Goal: Find specific fact: Find specific fact

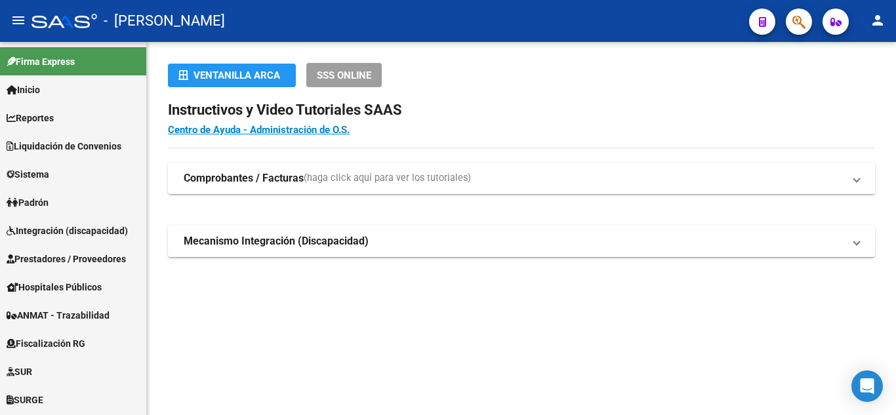
click at [800, 11] on span "button" at bounding box center [799, 22] width 13 height 27
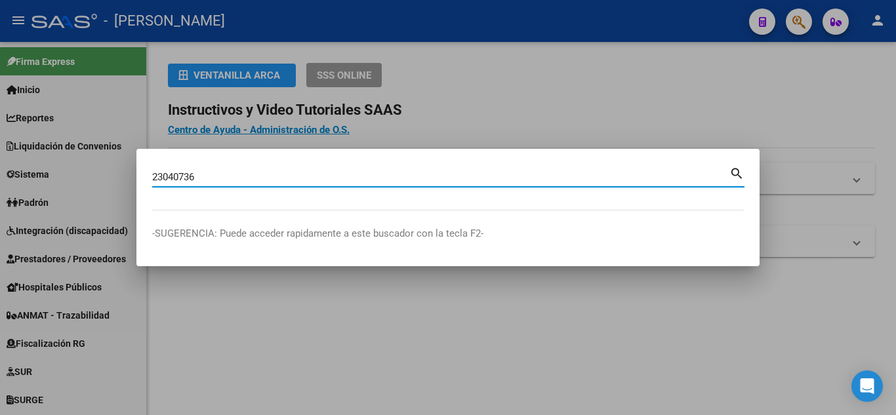
type input "23040736"
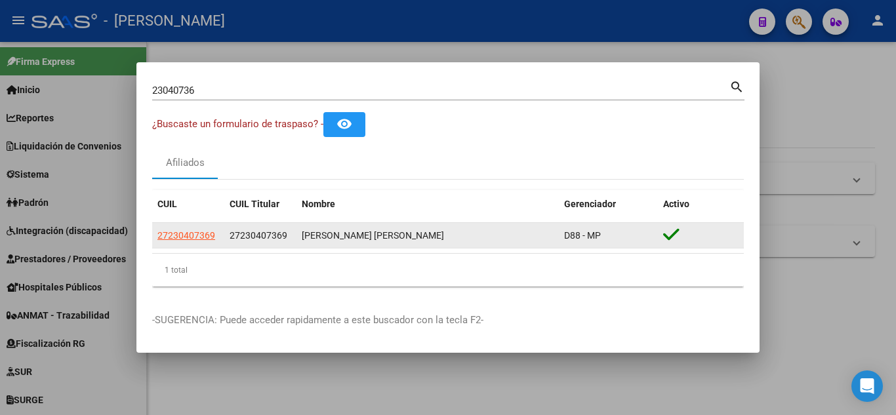
drag, startPoint x: 615, startPoint y: 240, endPoint x: 152, endPoint y: 243, distance: 462.7
click at [152, 243] on div "27230407369 27230407369 [PERSON_NAME] [PERSON_NAME] D88 - MP" at bounding box center [448, 236] width 592 height 26
copy div "27230407369 27230407369 [PERSON_NAME] [PERSON_NAME] D88 - MP"
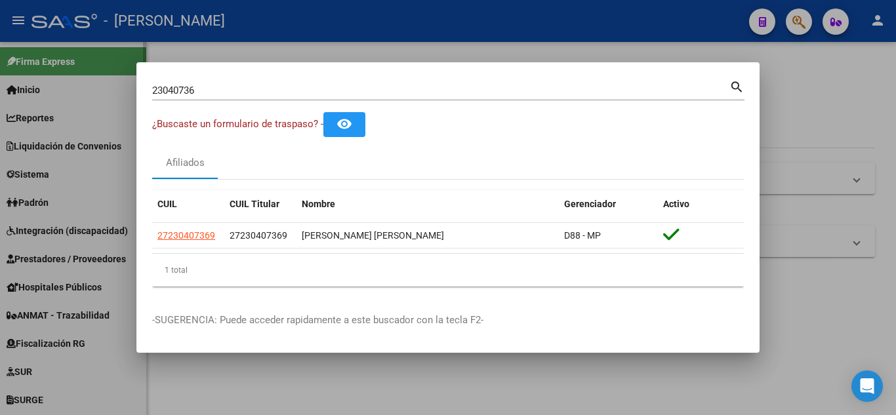
click at [48, 91] on div at bounding box center [448, 207] width 896 height 415
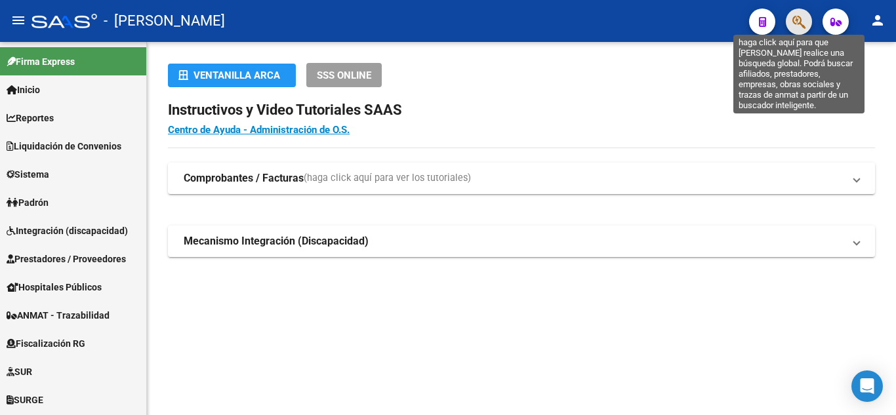
click at [800, 22] on icon "button" at bounding box center [799, 21] width 13 height 15
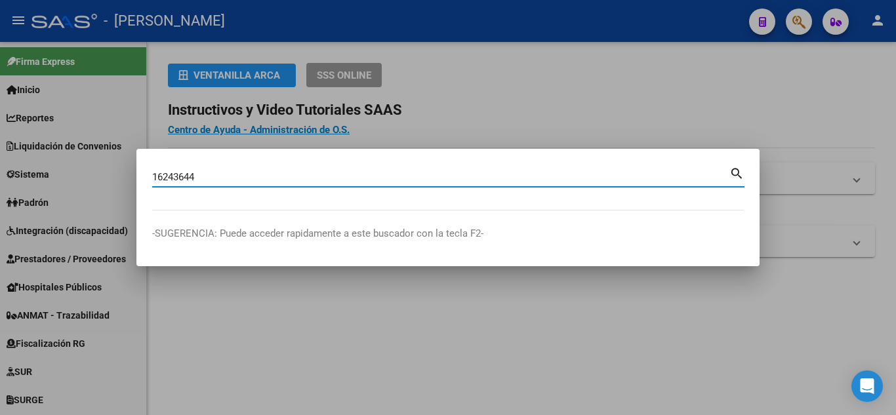
type input "16243644"
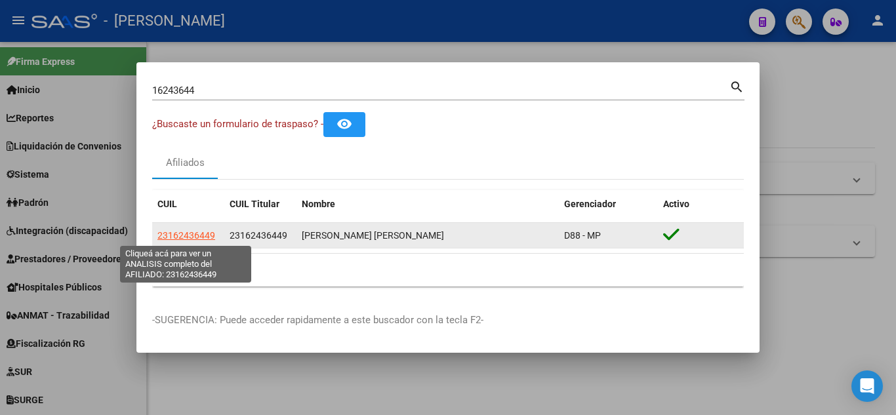
drag, startPoint x: 623, startPoint y: 230, endPoint x: 158, endPoint y: 237, distance: 465.3
click at [158, 237] on div "23162436449 23162436449 [PERSON_NAME] [PERSON_NAME] D88 - MP" at bounding box center [448, 236] width 592 height 26
copy div "23162436449 23162436449 [PERSON_NAME] [PERSON_NAME] D88 - MP"
